Goal: Task Accomplishment & Management: Complete application form

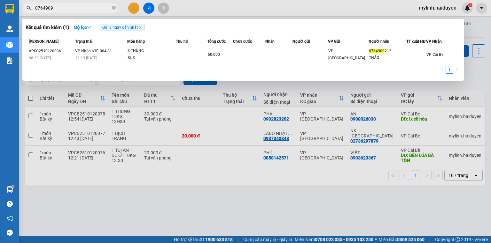
click at [35, 3] on span "0764909" at bounding box center [70, 8] width 96 height 10
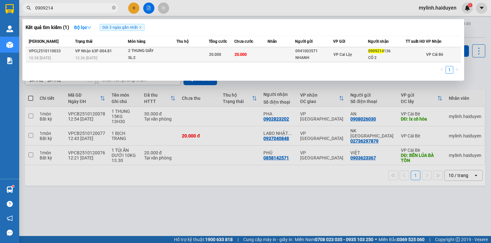
type input "0909214"
click at [188, 54] on td at bounding box center [192, 54] width 32 height 15
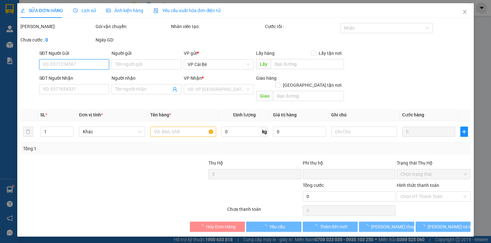
type input "0941003571"
type input "NHANH"
type input "0909214136"
type input "CÔ 2"
type input "0"
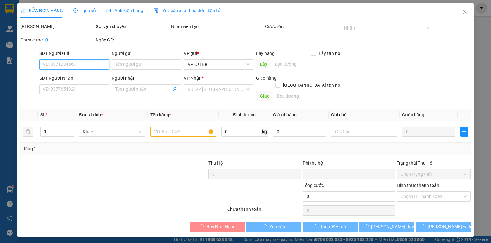
type input "20.000"
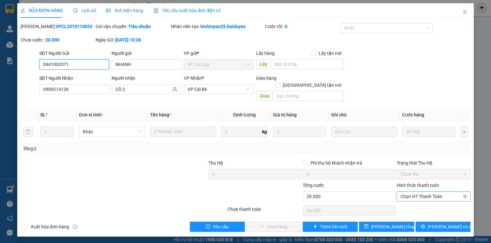
click at [416, 192] on span "Chọn HT Thanh Toán" at bounding box center [433, 197] width 66 height 10
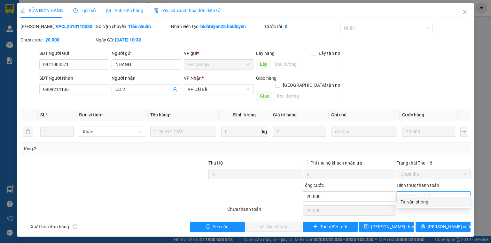
drag, startPoint x: 415, startPoint y: 204, endPoint x: 365, endPoint y: 214, distance: 51.3
click at [415, 204] on div "Tại văn phòng" at bounding box center [433, 202] width 66 height 7
type input "0"
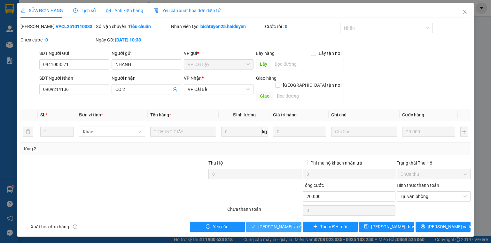
click at [282, 224] on span "[PERSON_NAME] và Giao hàng" at bounding box center [288, 227] width 61 height 7
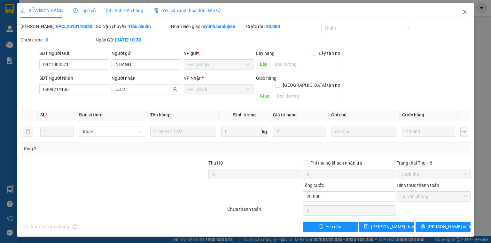
click at [464, 11] on icon "close" at bounding box center [465, 12] width 4 height 4
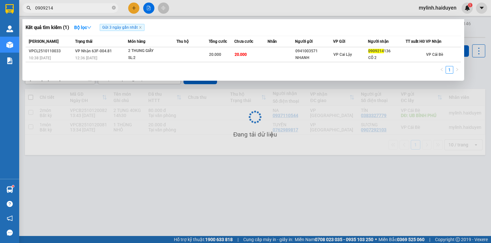
drag, startPoint x: 61, startPoint y: 9, endPoint x: 0, endPoint y: 15, distance: 61.6
click at [0, 15] on section "Kết quả tìm kiếm ( 1 ) Bộ lọc Gửi 3 ngày gần nhất Mã ĐH Trạng thái Món hàng Thu…" at bounding box center [245, 121] width 491 height 243
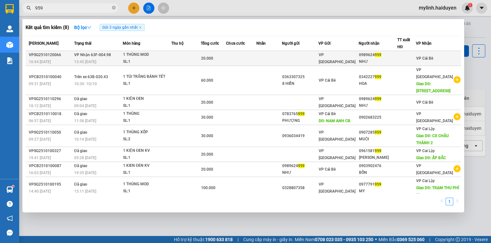
type input "959"
click at [201, 55] on td at bounding box center [186, 58] width 30 height 15
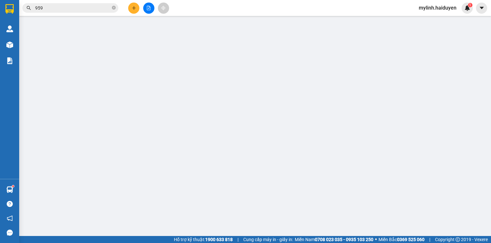
type input "0989624959"
type input "NHƯ"
type input "0"
type input "20.000"
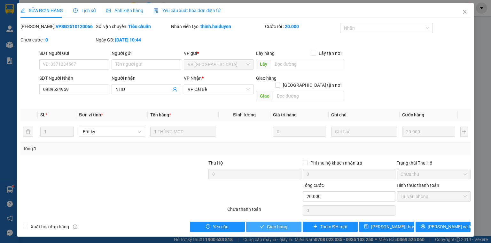
click at [277, 224] on span "Giao hàng" at bounding box center [277, 227] width 20 height 7
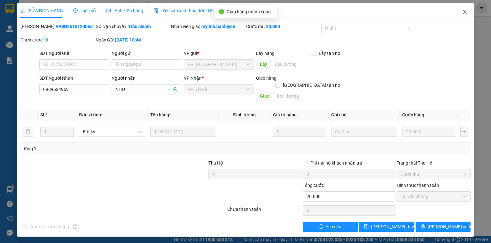
click at [463, 13] on icon "close" at bounding box center [465, 12] width 4 height 4
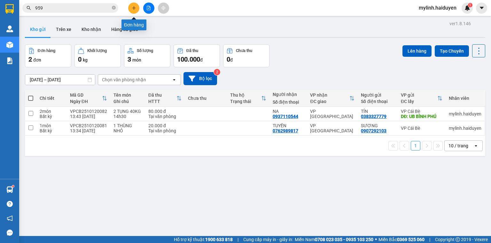
click at [133, 11] on button at bounding box center [133, 8] width 11 height 11
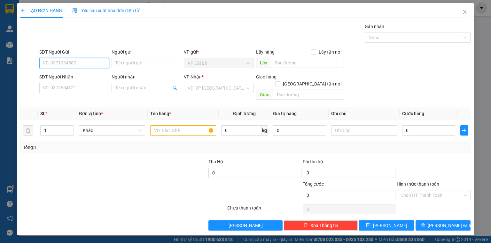
click at [73, 62] on input "SĐT Người Gửi" at bounding box center [74, 63] width 70 height 10
click at [87, 74] on div "0367622003 - OANH" at bounding box center [74, 75] width 62 height 7
type input "0367622003"
type input "OANH"
type input "0987488738"
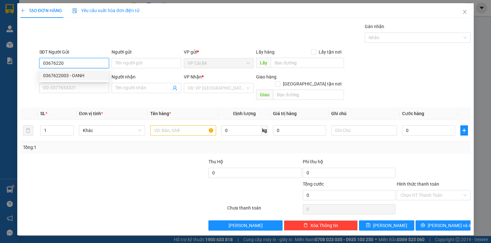
type input "THY"
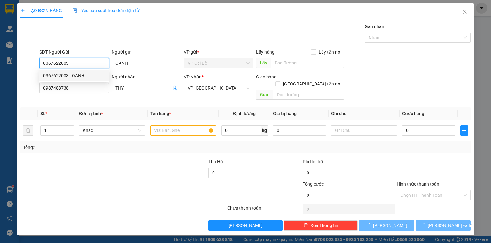
type input "120.000"
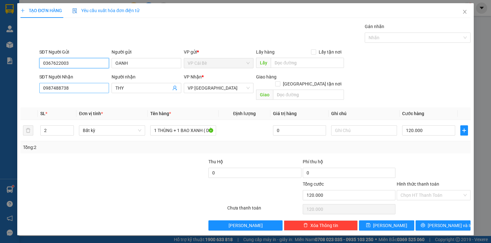
type input "0367622003"
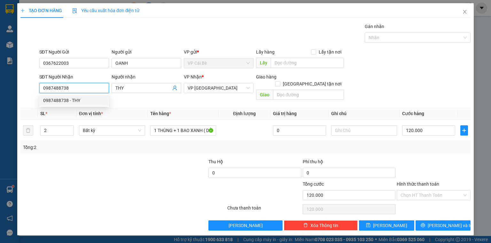
click at [72, 87] on input "0987488738" at bounding box center [74, 88] width 70 height 10
click at [139, 90] on input "THY" at bounding box center [143, 88] width 56 height 7
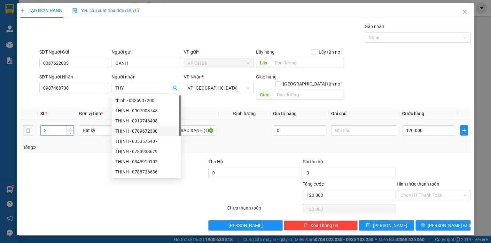
click at [26, 125] on tr "2 Bất kỳ 1 THÙNG + 1 BAO XANH ( DỪA ) 0 120.000" at bounding box center [245, 130] width 450 height 21
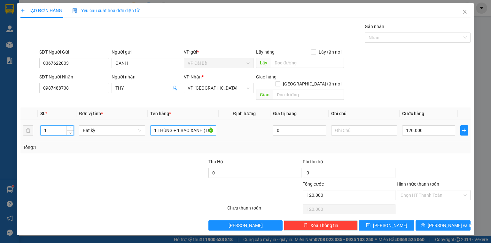
type input "1"
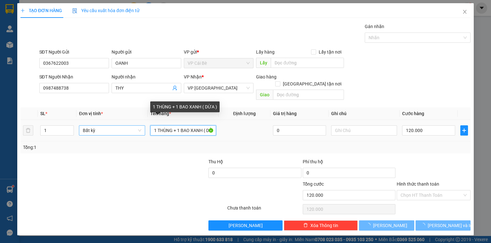
drag, startPoint x: 211, startPoint y: 124, endPoint x: 112, endPoint y: 127, distance: 98.8
click at [122, 126] on tr "1 Bất kỳ 1 THÙNG + 1 BAO XANH ( DỪA ) 0 120.000" at bounding box center [245, 130] width 450 height 21
type input "0"
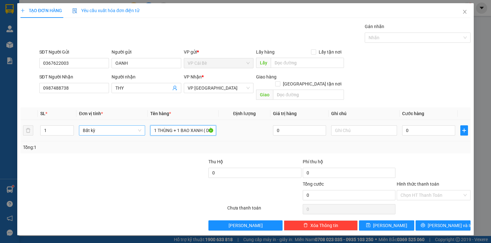
type input "ỪA )"
drag, startPoint x: 169, startPoint y: 126, endPoint x: 115, endPoint y: 126, distance: 54.0
click at [115, 126] on tr "1 Bất kỳ ỪA ) 0 0" at bounding box center [245, 130] width 450 height 21
type input "1 TỤNG ĐỎ"
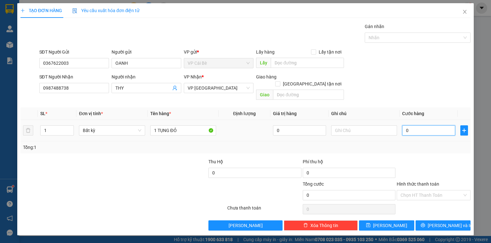
click at [417, 126] on input "0" at bounding box center [428, 131] width 53 height 10
type input "2"
type input "20"
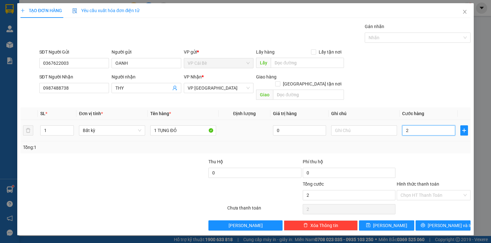
type input "20"
type input "20.000"
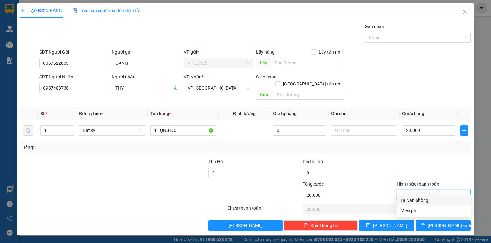
click at [410, 191] on input "Hình thức thanh toán" at bounding box center [431, 196] width 62 height 10
click at [414, 198] on div "Tại văn phòng" at bounding box center [433, 200] width 66 height 7
type input "0"
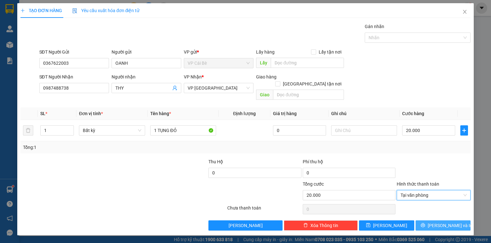
click at [440, 222] on span "[PERSON_NAME] và In" at bounding box center [449, 225] width 45 height 7
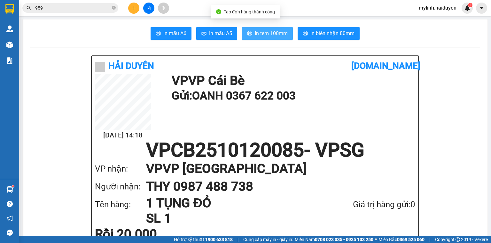
click at [279, 32] on span "In tem 100mm" at bounding box center [271, 33] width 33 height 8
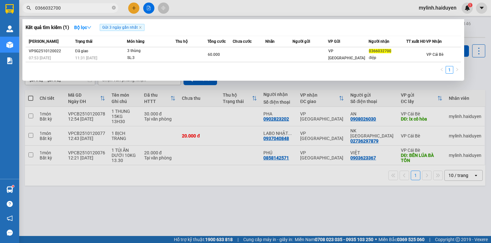
drag, startPoint x: 65, startPoint y: 8, endPoint x: 33, endPoint y: 13, distance: 32.6
click at [33, 13] on div "Kết quả tìm kiếm ( 1 ) Bộ lọc Gửi 3 ngày gần nhất Mã ĐH Trạng thái Món hàng Thu…" at bounding box center [62, 8] width 125 height 11
click at [114, 7] on icon "close-circle" at bounding box center [114, 8] width 4 height 4
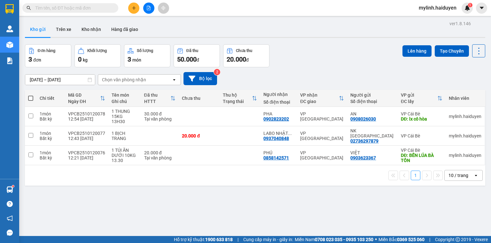
click at [76, 9] on input "text" at bounding box center [72, 7] width 75 height 7
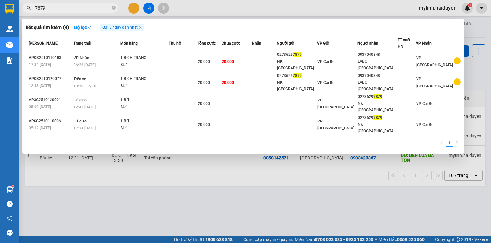
type input "7879"
click at [134, 8] on div at bounding box center [245, 121] width 491 height 243
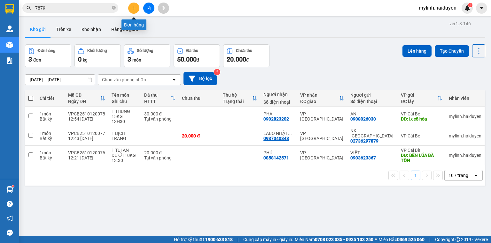
click at [134, 10] on icon "plus" at bounding box center [134, 8] width 0 height 4
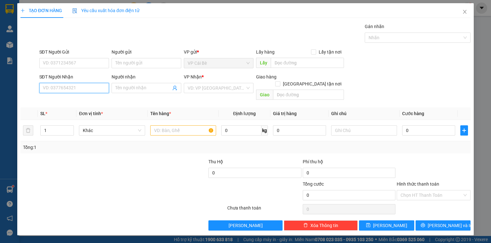
click at [63, 87] on input "SĐT Người Nhận" at bounding box center [74, 88] width 70 height 10
click at [72, 102] on div "0778746415 - HẢI" at bounding box center [74, 100] width 62 height 7
type input "0778746415"
type input "HẢI"
type input "20.000"
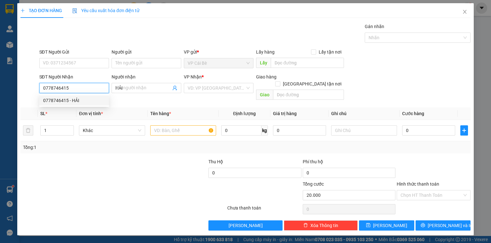
type input "20.000"
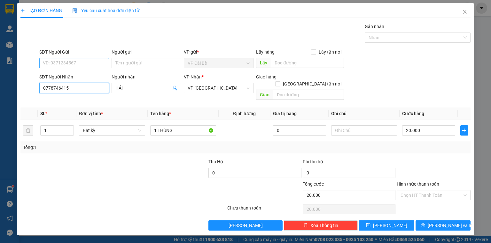
type input "0778746415"
click at [97, 64] on input "SĐT Người Gửi" at bounding box center [74, 63] width 70 height 10
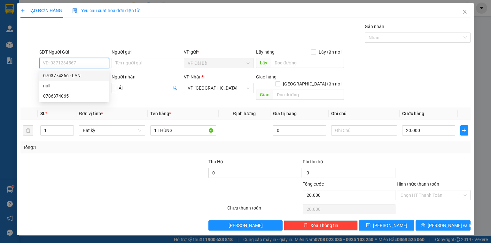
click at [76, 73] on div "0703774366 - LAN" at bounding box center [74, 75] width 62 height 7
type input "0703774366"
type input "LAN"
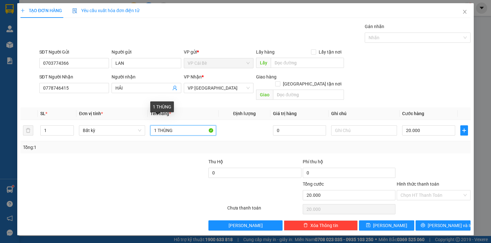
drag, startPoint x: 184, startPoint y: 124, endPoint x: 122, endPoint y: 136, distance: 63.4
click at [123, 136] on div "SL * Đơn vị tính * Tên hàng * Định lượng Giá trị hàng Ghi chú Cước hàng 1 Bất k…" at bounding box center [245, 131] width 450 height 46
type input "1 KIỆN HỒNG"
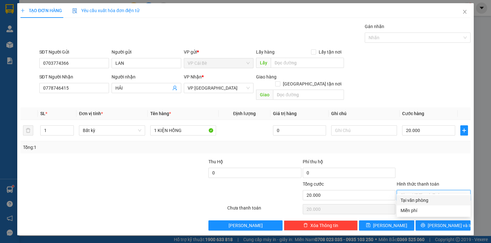
click at [406, 191] on input "Hình thức thanh toán" at bounding box center [431, 196] width 62 height 10
drag, startPoint x: 408, startPoint y: 200, endPoint x: 419, endPoint y: 204, distance: 12.1
click at [408, 201] on div "Tại văn phòng" at bounding box center [433, 200] width 66 height 7
type input "0"
click at [424, 212] on div "Transit Pickup Surcharge Ids Transit Deliver Surcharge Ids Transit Deliver Surc…" at bounding box center [245, 127] width 450 height 208
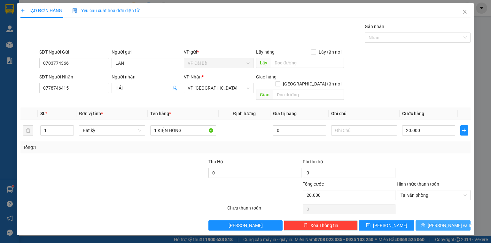
click at [423, 221] on button "[PERSON_NAME] và In" at bounding box center [442, 226] width 55 height 10
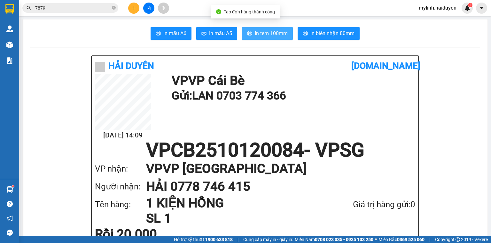
click at [272, 32] on span "In tem 100mm" at bounding box center [271, 33] width 33 height 8
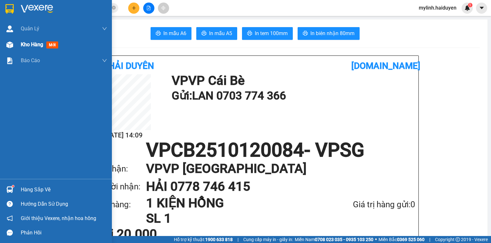
click at [9, 42] on img at bounding box center [9, 45] width 7 height 7
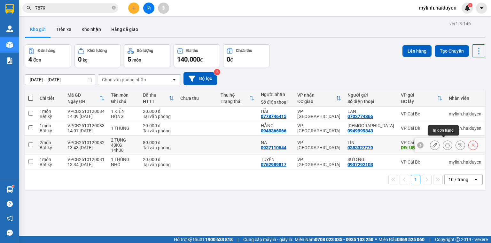
click at [445, 144] on icon at bounding box center [447, 145] width 4 height 4
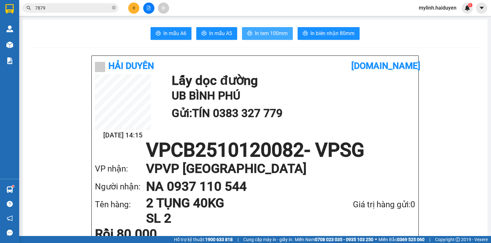
click at [270, 37] on span "In tem 100mm" at bounding box center [271, 33] width 33 height 8
click at [135, 9] on icon "plus" at bounding box center [134, 8] width 4 height 4
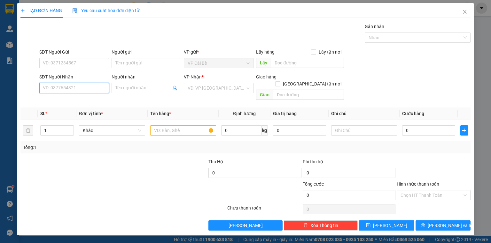
click at [66, 91] on input "SĐT Người Nhận" at bounding box center [74, 88] width 70 height 10
type input "0938095353"
click at [83, 102] on div "0938095353 - MAI" at bounding box center [74, 100] width 62 height 7
type input "MAI"
type input "79/66 TRÂN VAN ĐANG P9 Q3"
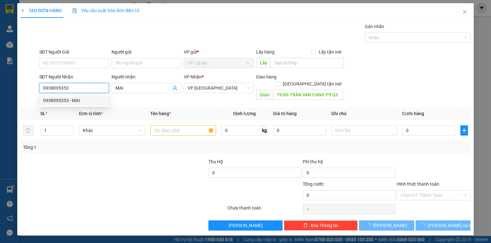
type input "20.000"
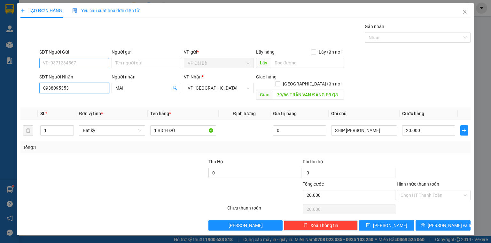
type input "0938095353"
click at [62, 61] on input "SĐT Người Gửi" at bounding box center [74, 63] width 70 height 10
click at [65, 64] on input "SĐT Người Gửi" at bounding box center [74, 63] width 70 height 10
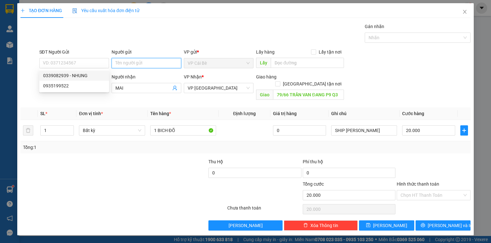
click at [138, 62] on input "Người gửi" at bounding box center [146, 63] width 70 height 10
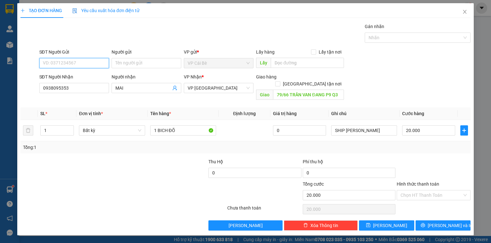
click at [79, 63] on input "SĐT Người Gửi" at bounding box center [74, 63] width 70 height 10
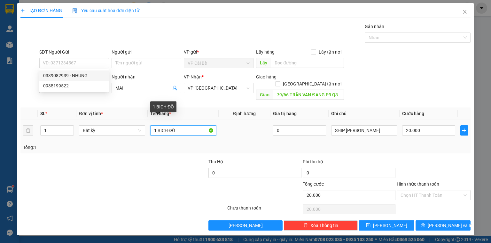
click at [186, 126] on input "1 BICH ĐÕ" at bounding box center [183, 131] width 66 height 10
click at [174, 126] on input "1 BICH ĐÕ" at bounding box center [183, 131] width 66 height 10
type input "1 BICH ĐỎ"
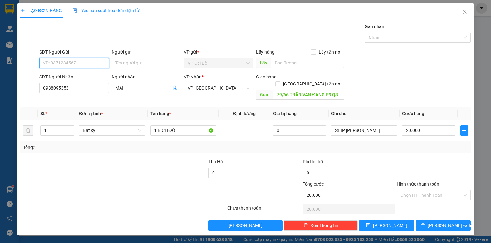
click at [60, 63] on input "SĐT Người Gửi" at bounding box center [74, 63] width 70 height 10
type input "0372177719"
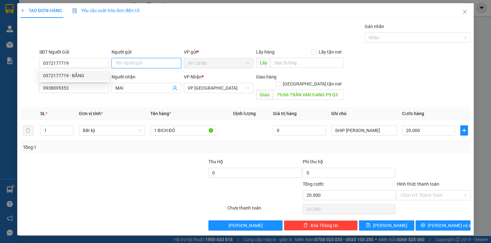
click at [129, 63] on input "Người gửi" at bounding box center [146, 63] width 70 height 10
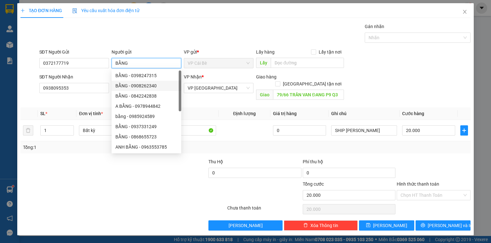
type input "BẰNG"
click at [214, 108] on th "Tên hàng *" at bounding box center [183, 114] width 71 height 12
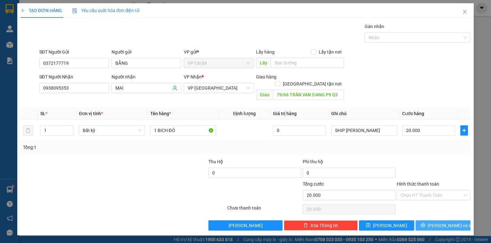
click at [427, 221] on button "[PERSON_NAME] và In" at bounding box center [442, 226] width 55 height 10
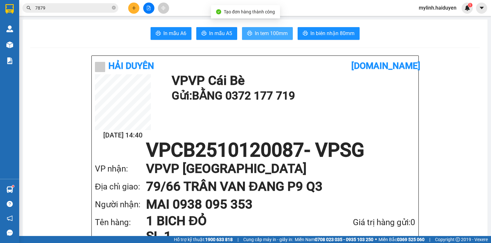
click at [270, 35] on span "In tem 100mm" at bounding box center [271, 33] width 33 height 8
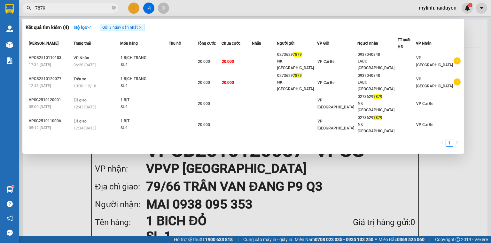
drag, startPoint x: 49, startPoint y: 9, endPoint x: 0, endPoint y: 27, distance: 51.8
click at [0, 25] on section "Kết quả tìm kiếm ( 4 ) Bộ lọc Gửi 3 ngày gần nhất Mã ĐH Trạng thái Món hàng Thu…" at bounding box center [245, 121] width 491 height 243
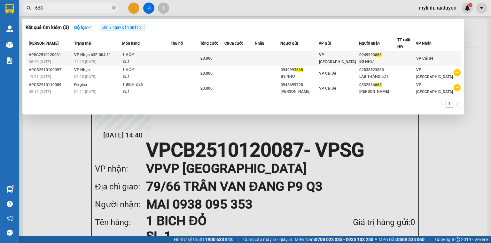
type input "668"
click at [318, 57] on td at bounding box center [299, 58] width 38 height 15
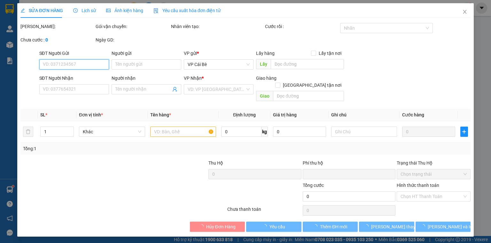
type input "0949993668"
type input "BS NHƯ"
type input "0"
type input "20.000"
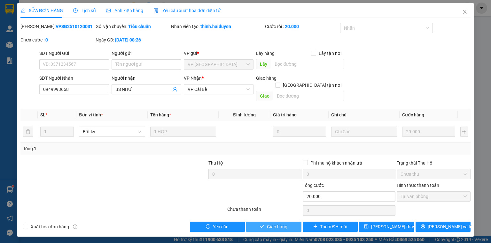
click at [280, 224] on span "Giao hàng" at bounding box center [277, 227] width 20 height 7
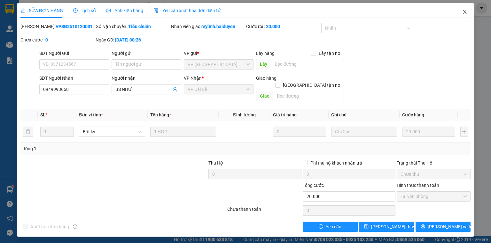
click at [467, 13] on icon "close" at bounding box center [464, 11] width 5 height 5
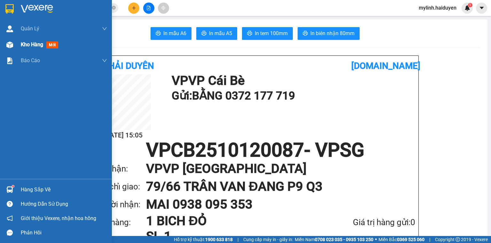
click at [5, 43] on div at bounding box center [9, 44] width 11 height 11
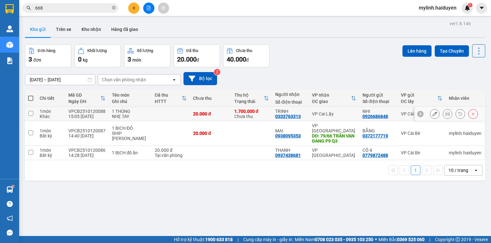
click at [443, 114] on button at bounding box center [447, 114] width 9 height 11
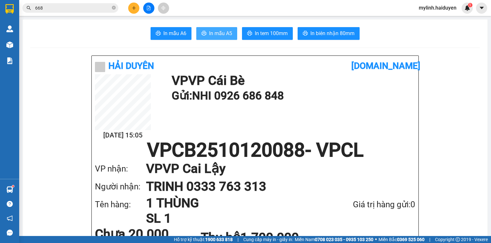
click at [218, 29] on span "In mẫu A5" at bounding box center [220, 33] width 23 height 8
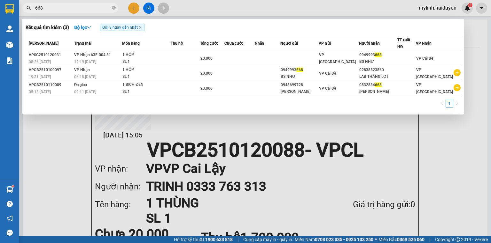
drag, startPoint x: 54, startPoint y: 8, endPoint x: 0, endPoint y: 18, distance: 54.9
click at [0, 18] on section "Kết quả tìm kiếm ( 3 ) Bộ lọc Gửi 3 ngày gần nhất Mã ĐH Trạng thái Món hàng Thu…" at bounding box center [245, 121] width 491 height 243
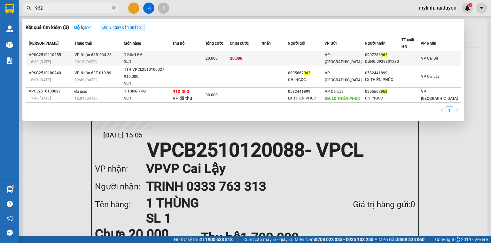
type input "962"
click at [275, 56] on td at bounding box center [274, 58] width 26 height 15
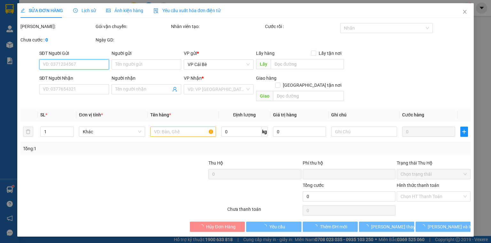
type input "0907286962"
type input "DUNG 0939801230"
type input "0"
type input "20.000"
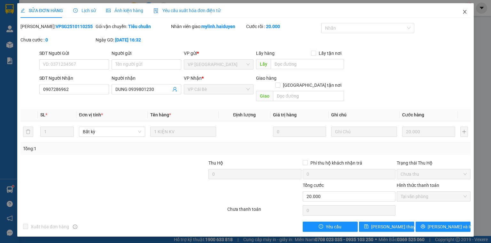
click at [459, 11] on span "Close" at bounding box center [465, 12] width 18 height 18
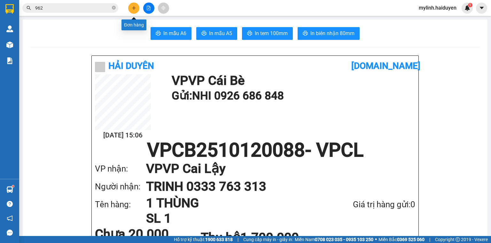
click at [133, 10] on icon "plus" at bounding box center [134, 8] width 4 height 4
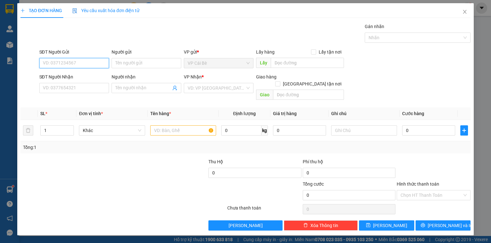
click at [79, 64] on input "SĐT Người Gửi" at bounding box center [74, 63] width 70 height 10
click at [72, 65] on input "0789614419" at bounding box center [74, 63] width 70 height 10
click at [77, 75] on div "0789614479 - NHAN" at bounding box center [74, 75] width 62 height 7
type input "0789614479"
type input "NHAN"
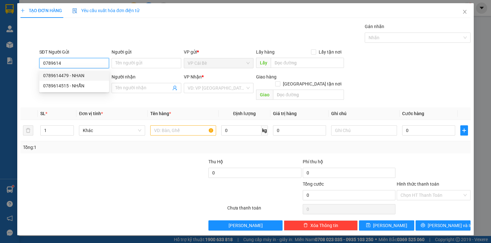
type input "0779726096"
type input "NAM"
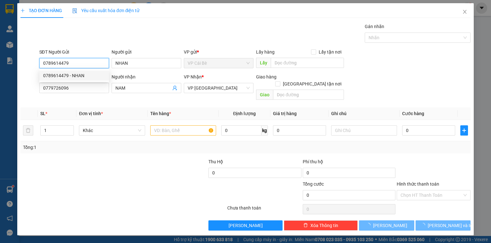
type input "20.000"
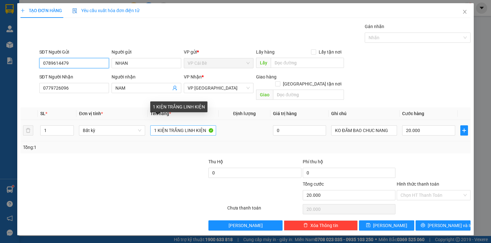
type input "0789614479"
drag, startPoint x: 205, startPoint y: 123, endPoint x: 126, endPoint y: 121, distance: 78.9
click at [126, 121] on tr "1 Bất kỳ 1 KIỆN TRẮNG LINH KIỆN 0 KO ĐÃM BAO CHUC NANG 20.000" at bounding box center [245, 130] width 450 height 21
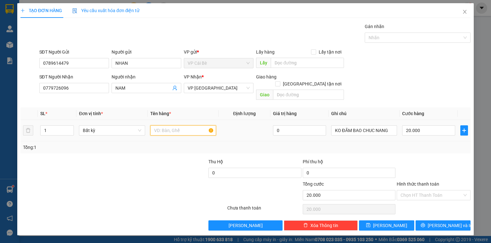
click at [162, 126] on input "text" at bounding box center [183, 131] width 66 height 10
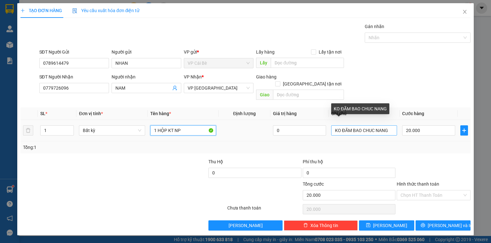
type input "1 HỘP KT NP"
drag, startPoint x: 390, startPoint y: 123, endPoint x: 303, endPoint y: 129, distance: 87.7
click at [303, 129] on tr "1 Bất kỳ 1 HỘP KT NP 0 KO ĐÃM BAO CHUC NANG 20.000" at bounding box center [245, 130] width 450 height 21
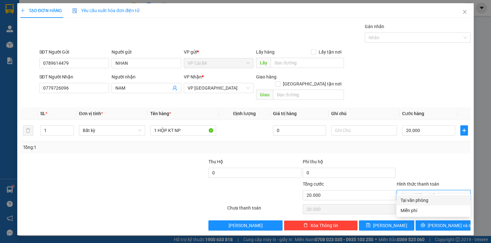
click at [418, 191] on input "Hình thức thanh toán" at bounding box center [431, 196] width 62 height 10
click at [415, 201] on div "Tại văn phòng" at bounding box center [433, 200] width 66 height 7
type input "0"
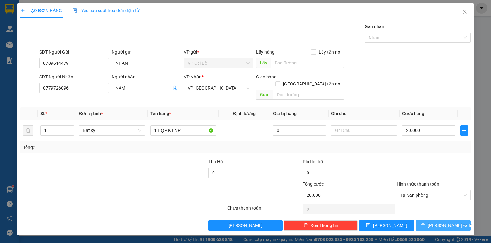
drag, startPoint x: 431, startPoint y: 221, endPoint x: 427, endPoint y: 222, distance: 4.6
click at [425, 223] on span "printer" at bounding box center [422, 225] width 4 height 5
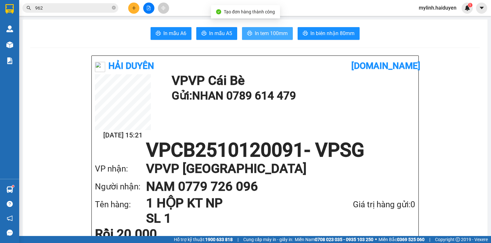
click at [272, 33] on span "In tem 100mm" at bounding box center [271, 33] width 33 height 8
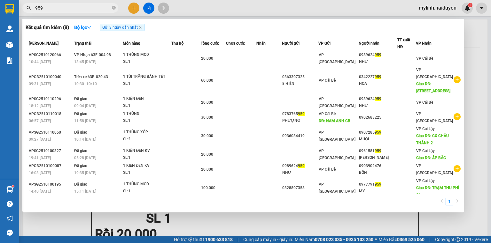
drag, startPoint x: 45, startPoint y: 8, endPoint x: 0, endPoint y: 14, distance: 45.1
click at [0, 15] on section "Kết quả tìm kiếm ( 8 ) Bộ lọc Gửi 3 ngày gần nhất Mã ĐH Trạng thái Món hàng Thu…" at bounding box center [245, 121] width 491 height 243
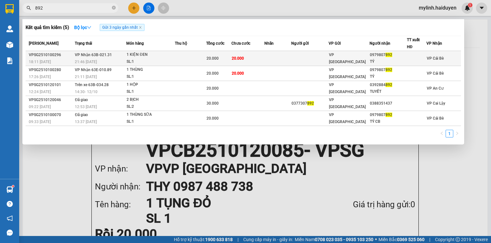
type input "892"
click at [276, 51] on td at bounding box center [277, 58] width 27 height 15
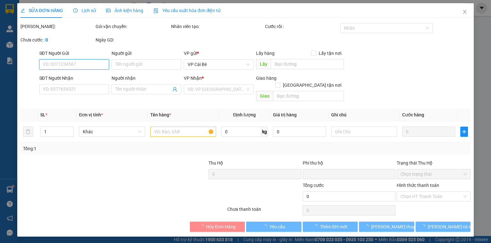
type input "0979807892"
type input "TÝ"
type input "0"
type input "20.000"
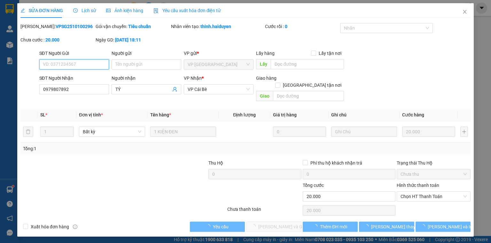
click at [414, 192] on span "Chọn HT Thanh Toán" at bounding box center [433, 197] width 66 height 10
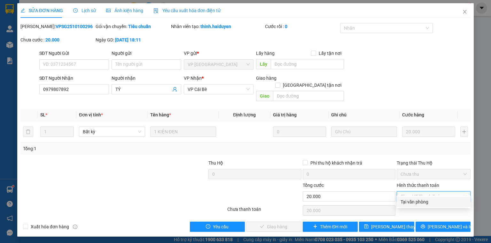
click at [416, 202] on div "Tại văn phòng" at bounding box center [433, 202] width 66 height 7
type input "0"
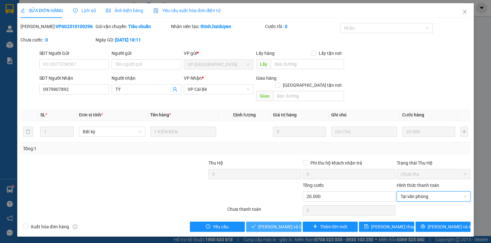
click at [280, 224] on span "[PERSON_NAME] và Giao hàng" at bounding box center [288, 227] width 61 height 7
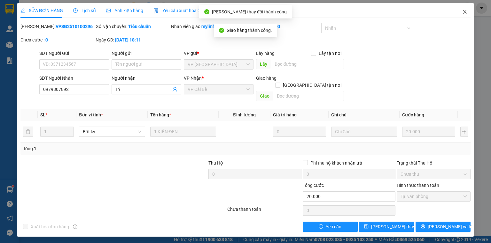
click at [466, 11] on icon "close" at bounding box center [464, 11] width 5 height 5
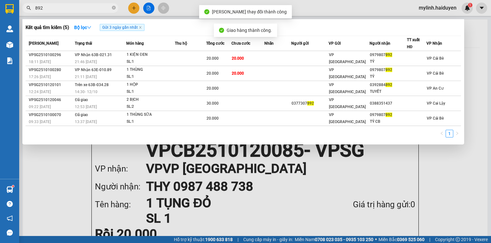
drag, startPoint x: 61, startPoint y: 6, endPoint x: 150, endPoint y: 10, distance: 88.6
click at [62, 6] on input "892" at bounding box center [72, 7] width 75 height 7
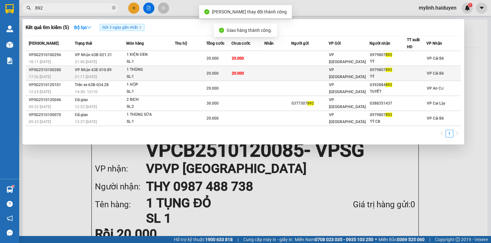
click at [177, 71] on td at bounding box center [190, 73] width 31 height 15
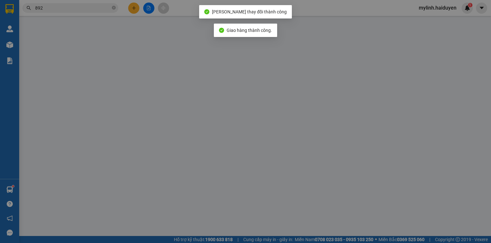
type input "0979807892"
type input "TÝ"
type input "0"
type input "20.000"
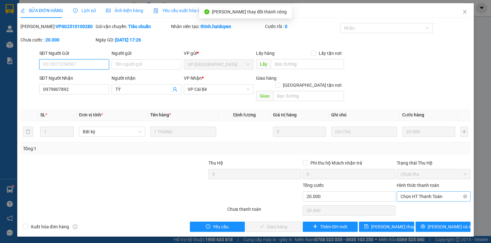
drag, startPoint x: 411, startPoint y: 191, endPoint x: 414, endPoint y: 195, distance: 5.2
click at [412, 192] on span "Chọn HT Thanh Toán" at bounding box center [433, 197] width 66 height 10
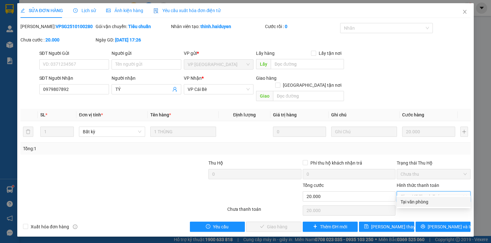
click at [415, 200] on div "Tại văn phòng" at bounding box center [433, 202] width 66 height 7
type input "0"
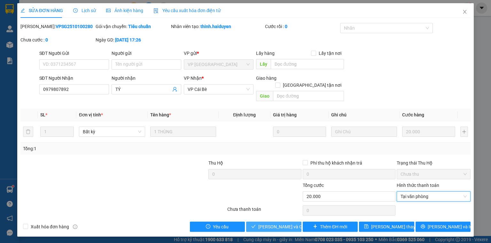
click at [267, 224] on span "[PERSON_NAME] và Giao hàng" at bounding box center [288, 227] width 61 height 7
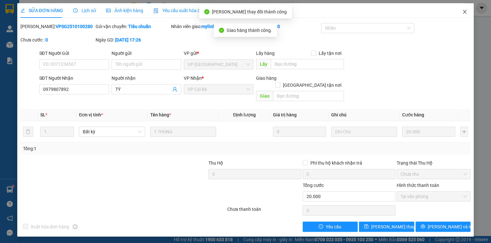
click at [461, 10] on span "Close" at bounding box center [465, 12] width 18 height 18
